Goal: Information Seeking & Learning: Check status

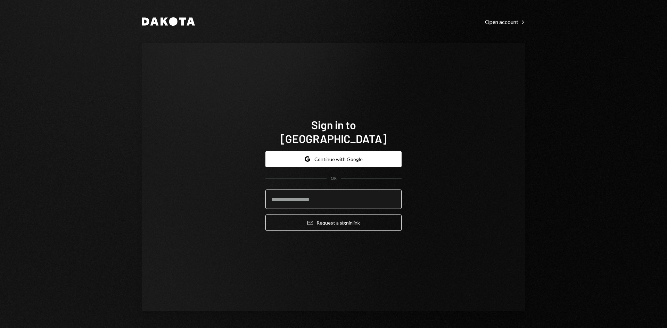
click at [301, 190] on input "email" at bounding box center [334, 199] width 136 height 19
click at [0, 328] on com-1password-button at bounding box center [0, 328] width 0 height 0
type input "**********"
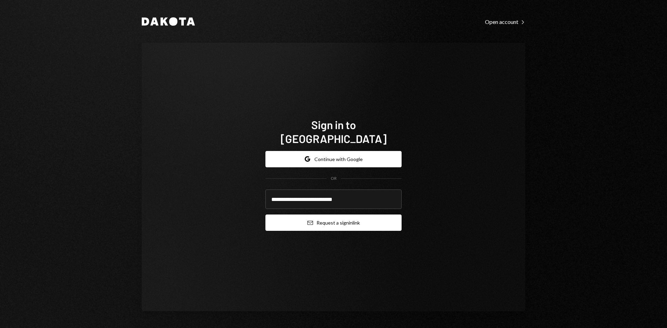
click at [393, 218] on button "Email Request a sign in link" at bounding box center [334, 223] width 136 height 16
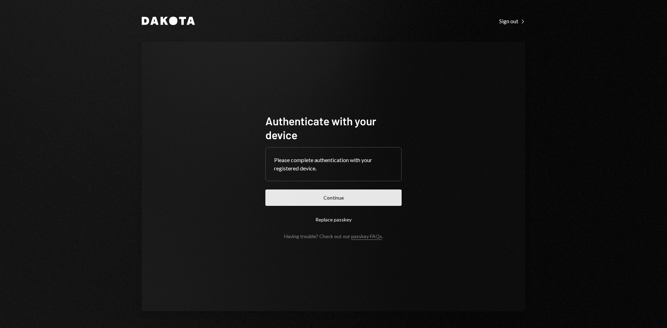
click at [379, 202] on button "Continue" at bounding box center [334, 198] width 136 height 16
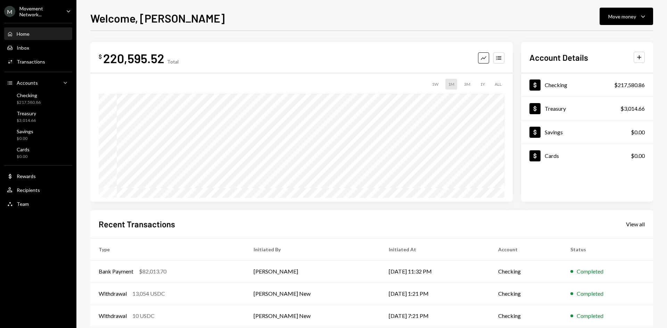
click at [46, 14] on div "Movement Network..." at bounding box center [39, 12] width 41 height 12
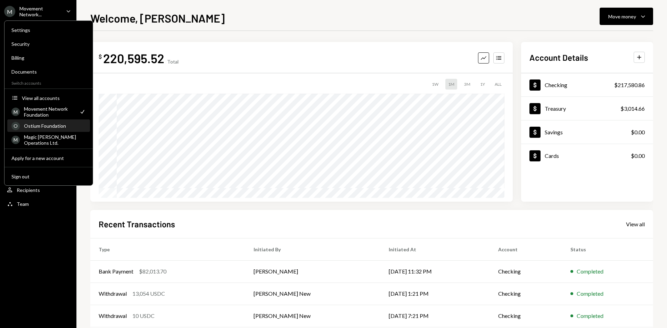
click at [47, 126] on div "Ostium Foundation" at bounding box center [55, 126] width 62 height 6
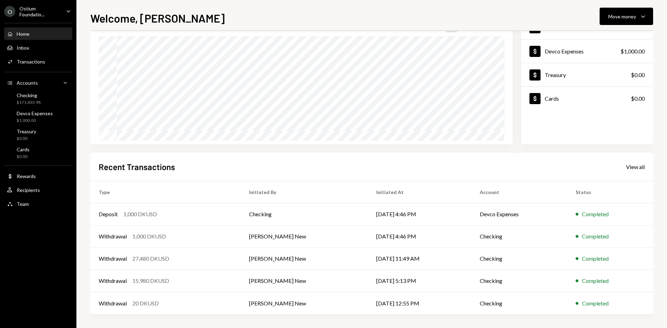
scroll to position [57, 0]
click at [27, 62] on div "Transactions" at bounding box center [31, 62] width 28 height 6
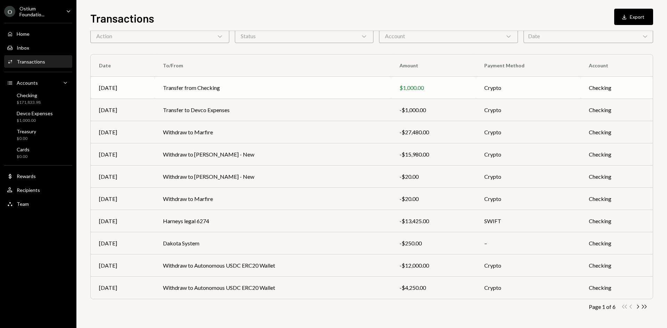
scroll to position [34, 0]
click at [639, 307] on icon "button" at bounding box center [638, 307] width 2 height 4
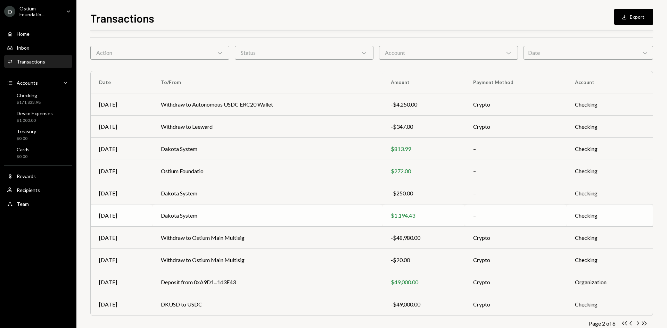
scroll to position [17, 0]
click at [458, 181] on td "$272.00" at bounding box center [424, 172] width 82 height 22
